Goal: Task Accomplishment & Management: Manage account settings

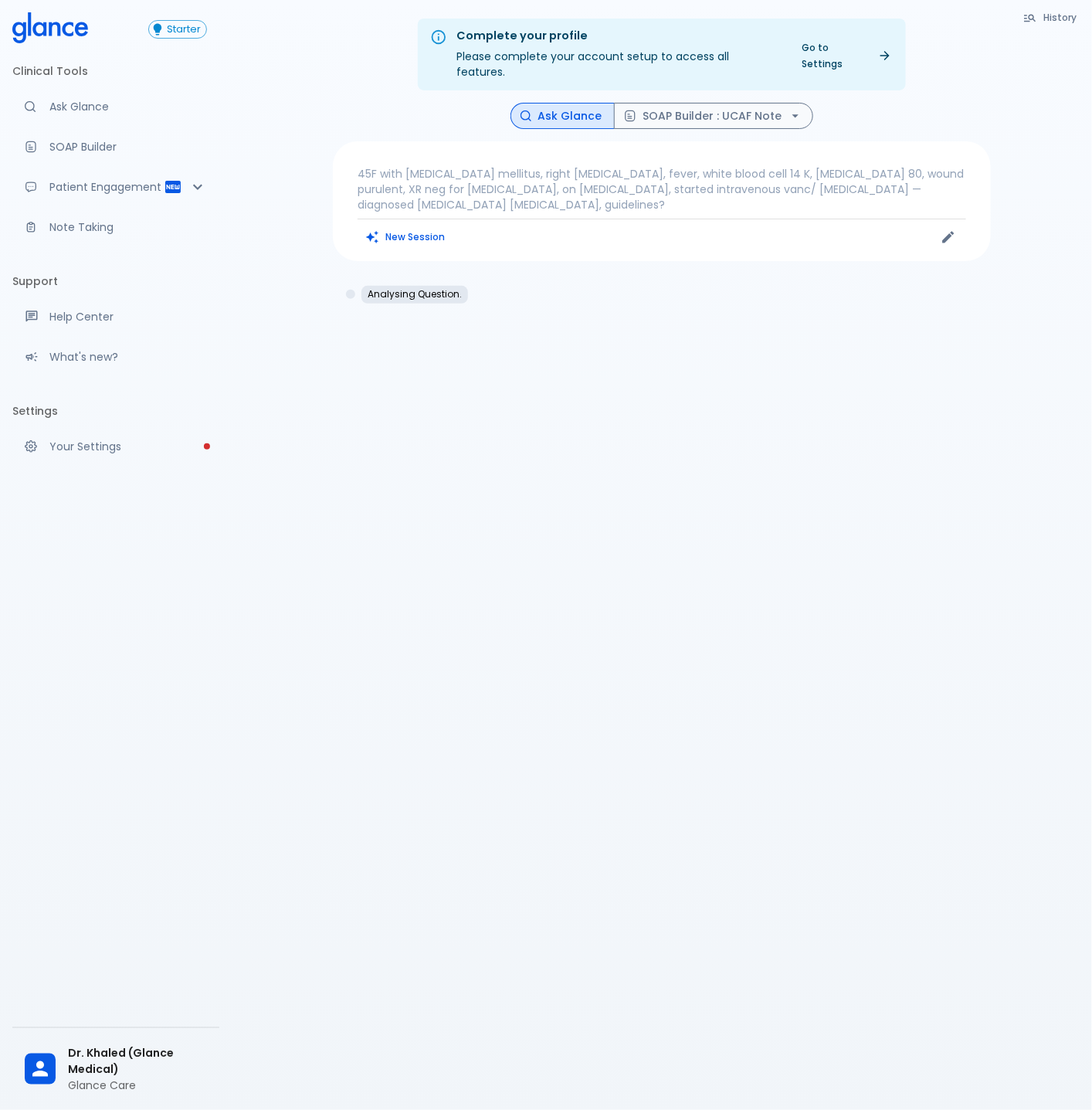
click at [327, 786] on div "Complete your profile Please complete your account setup to access all features…" at bounding box center [662, 574] width 861 height 1147
drag, startPoint x: 1022, startPoint y: 361, endPoint x: 942, endPoint y: 343, distance: 82.0
click at [1020, 362] on div "Complete your profile Please complete your account setup to access all features…" at bounding box center [662, 574] width 861 height 1147
click at [399, 226] on button "New Session" at bounding box center [406, 237] width 97 height 22
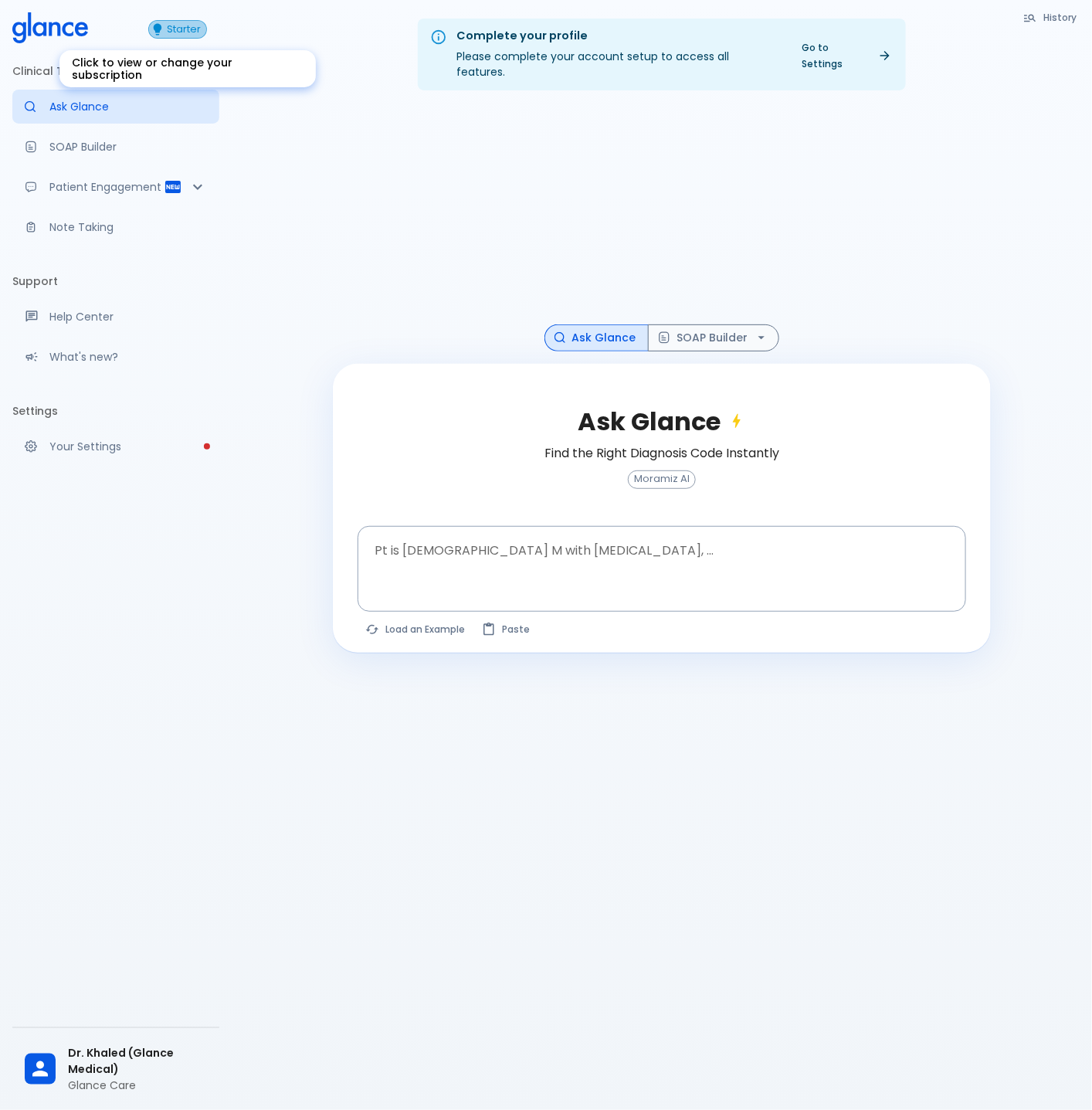
click at [176, 28] on span "Starter" at bounding box center [184, 29] width 45 height 11
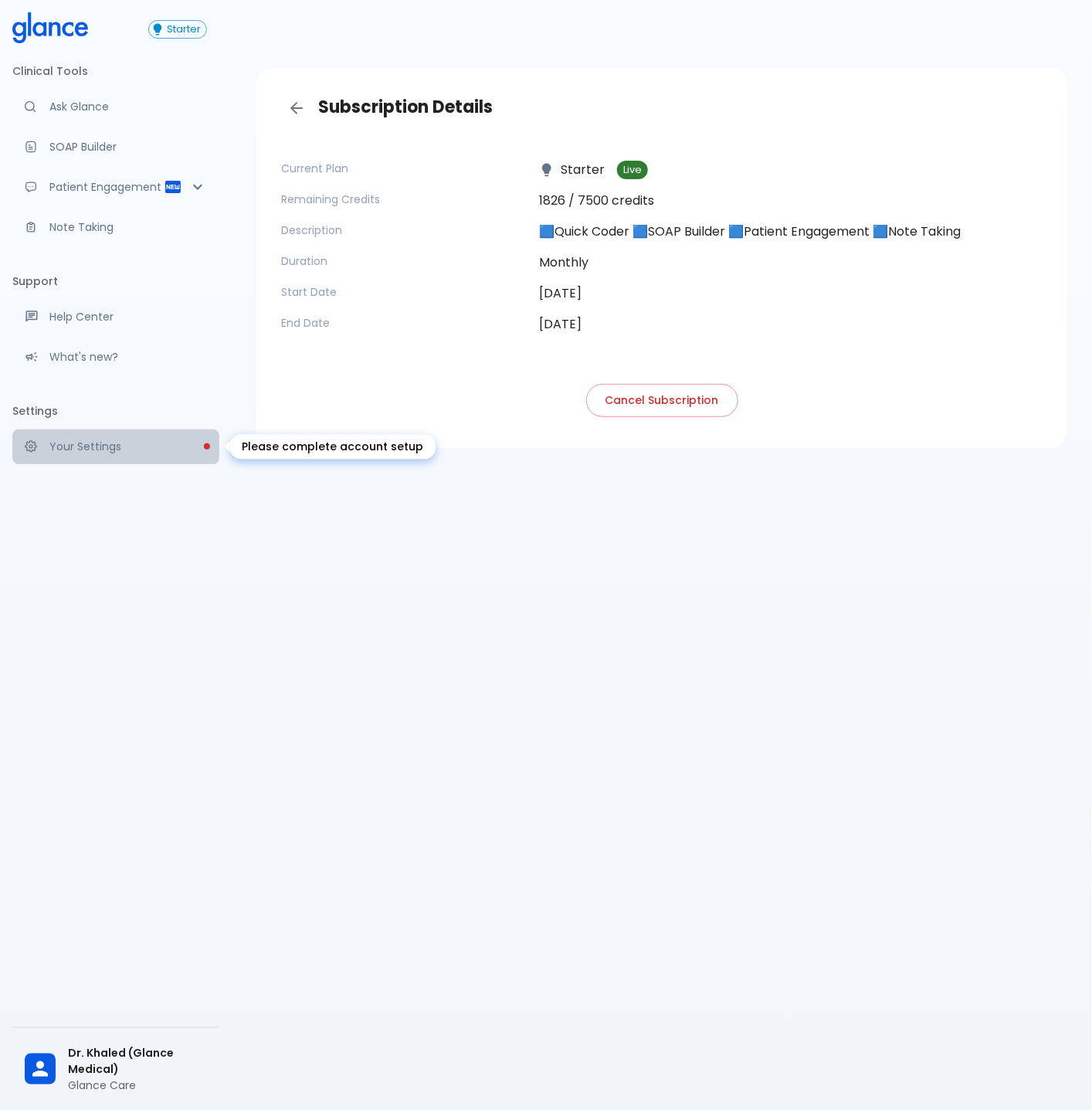
click at [105, 452] on p "Your Settings" at bounding box center [128, 447] width 158 height 16
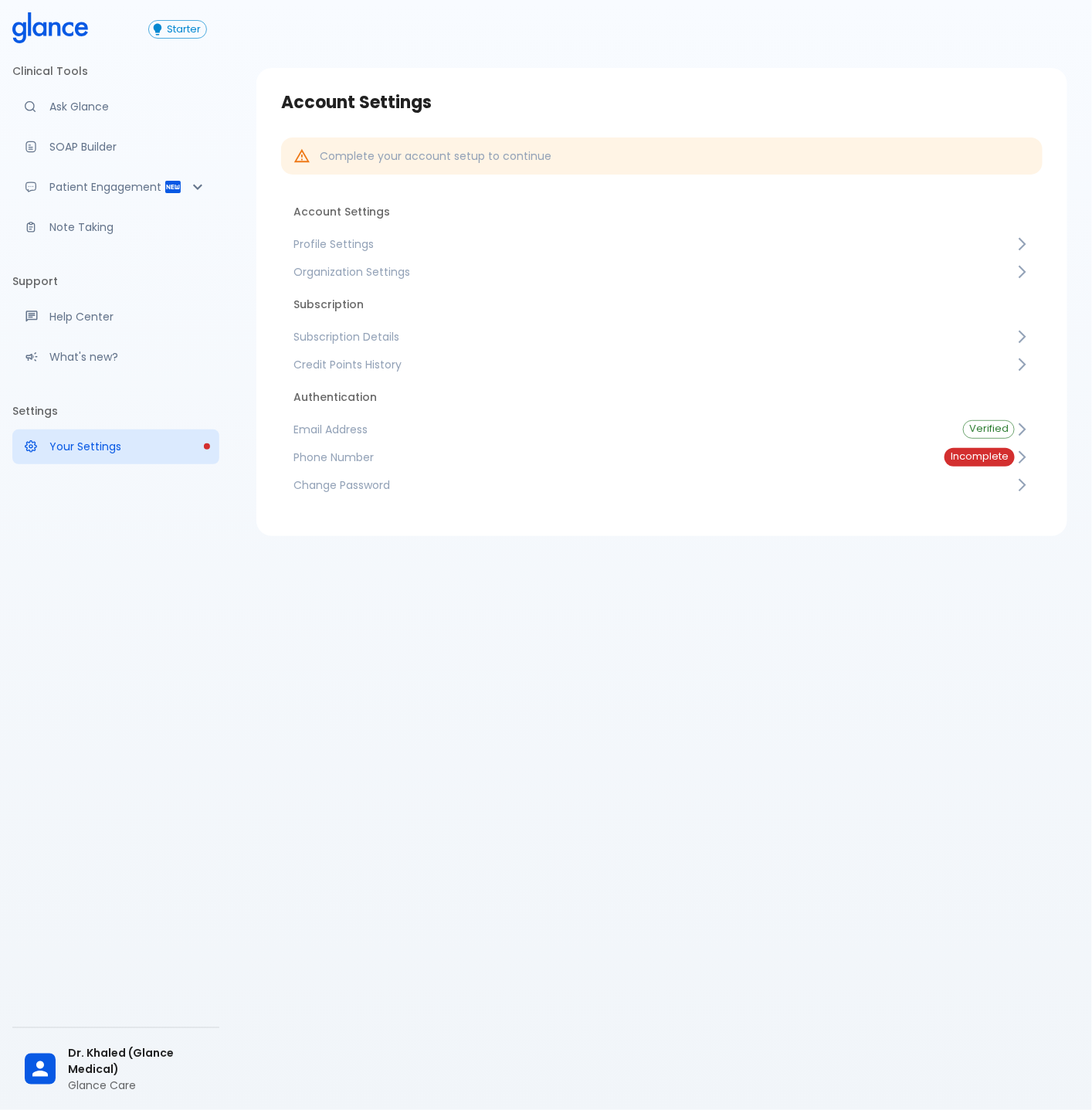
click at [141, 1045] on div "Dr. Khaled (Glance Medical) Glance Care" at bounding box center [116, 1069] width 207 height 70
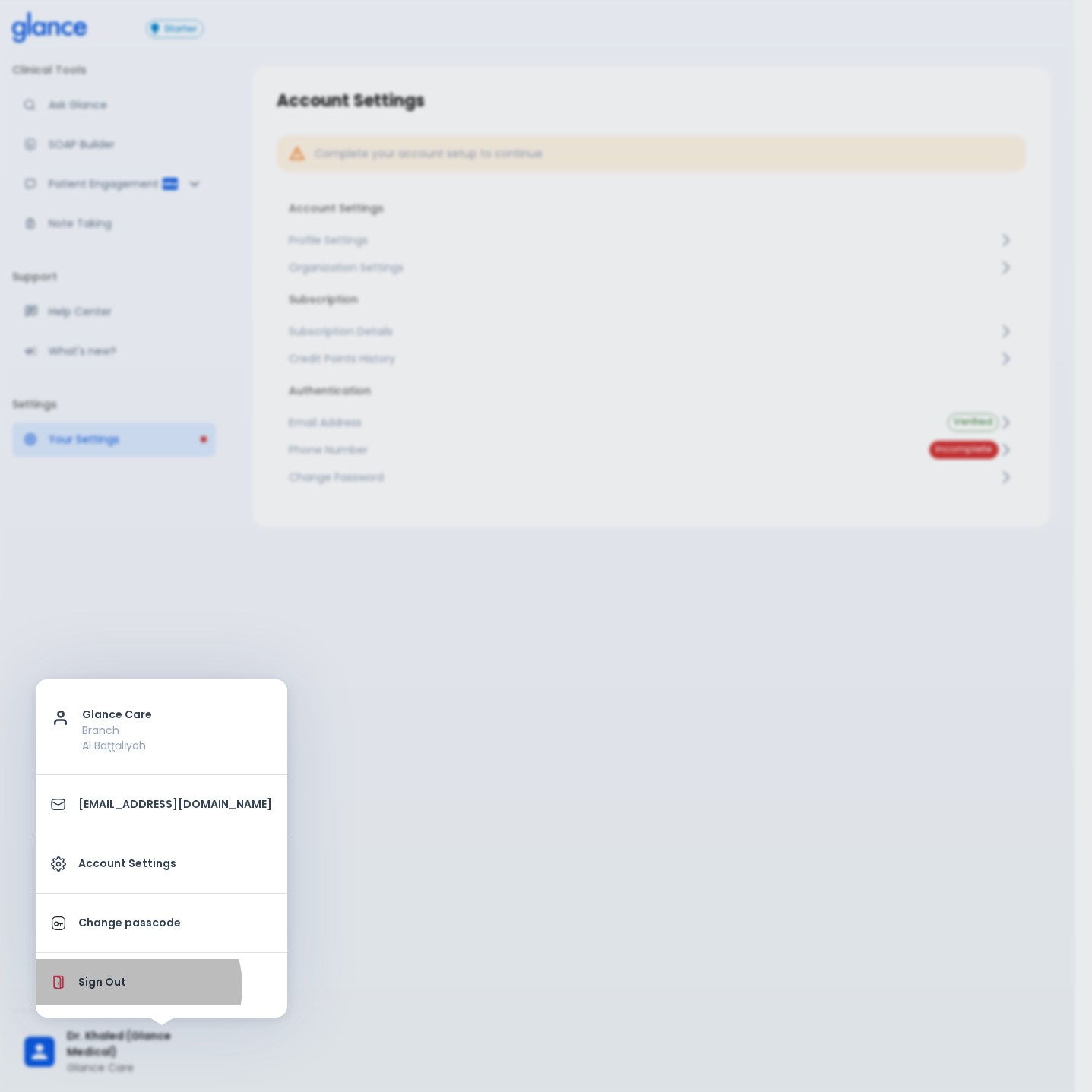
click at [137, 988] on p "Sign Out" at bounding box center [175, 982] width 193 height 16
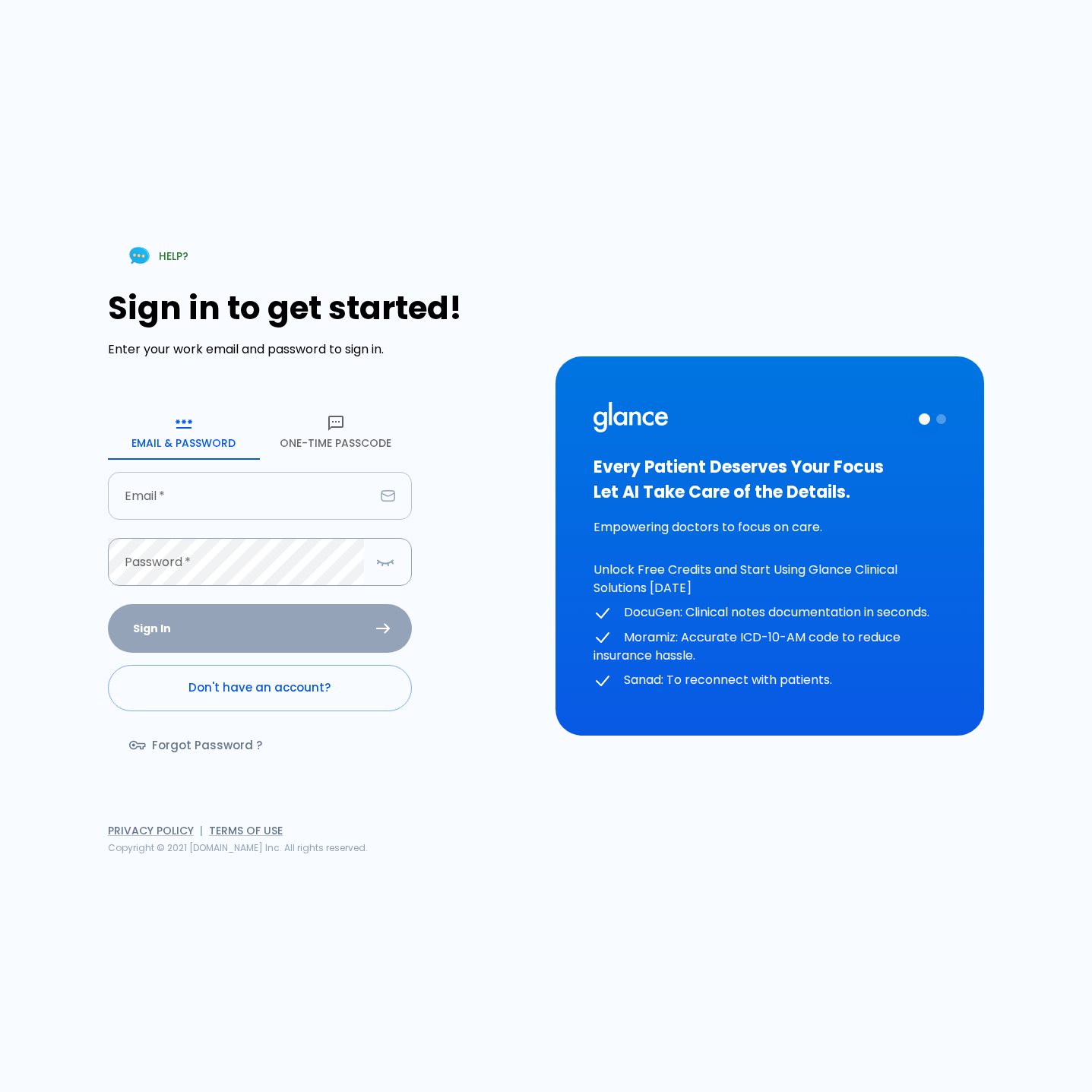
click at [260, 497] on input "Email   *" at bounding box center [241, 496] width 266 height 48
type input "[EMAIL_ADDRESS][DOMAIN_NAME]"
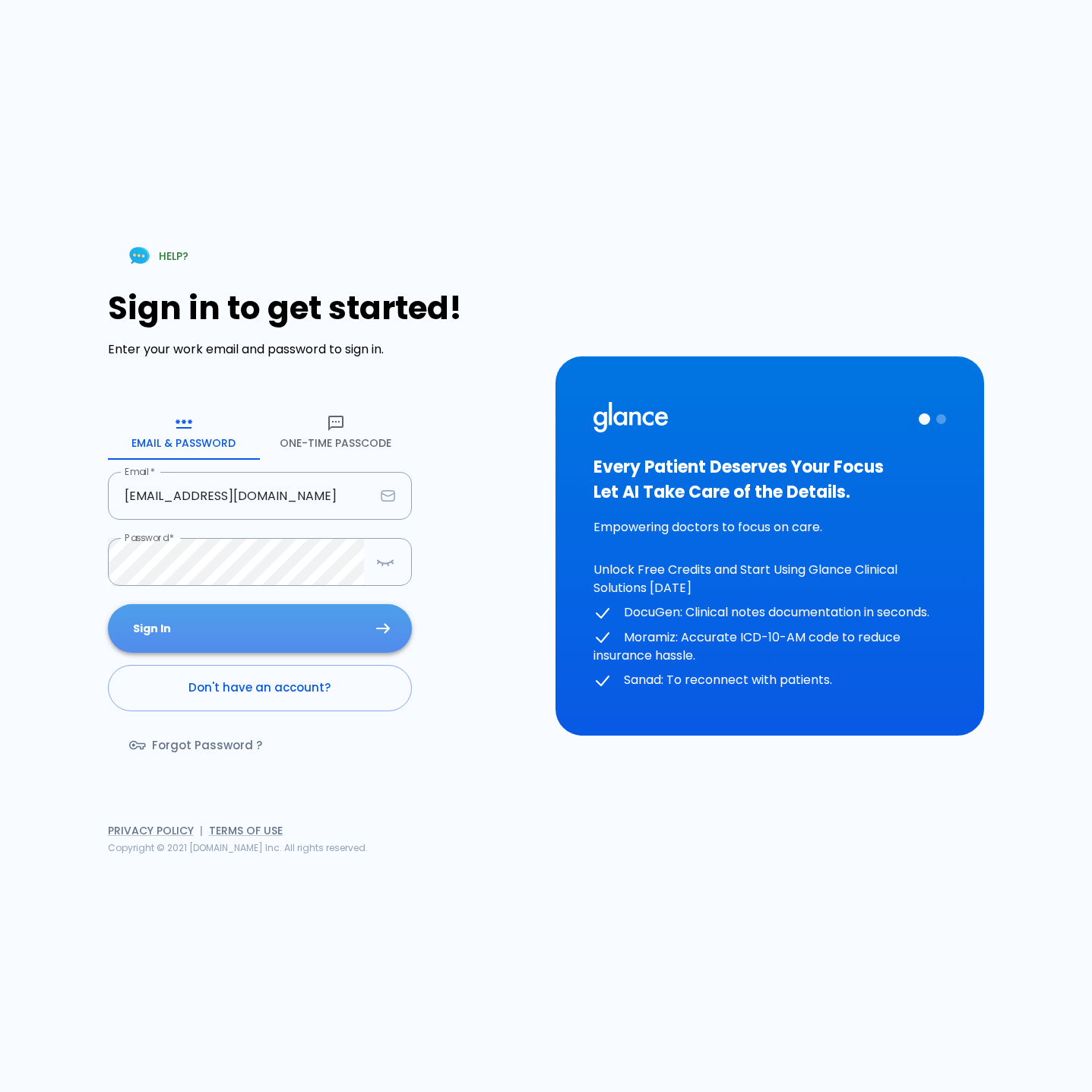
click at [231, 624] on button "Sign In" at bounding box center [260, 629] width 304 height 49
